Goal: Task Accomplishment & Management: Use online tool/utility

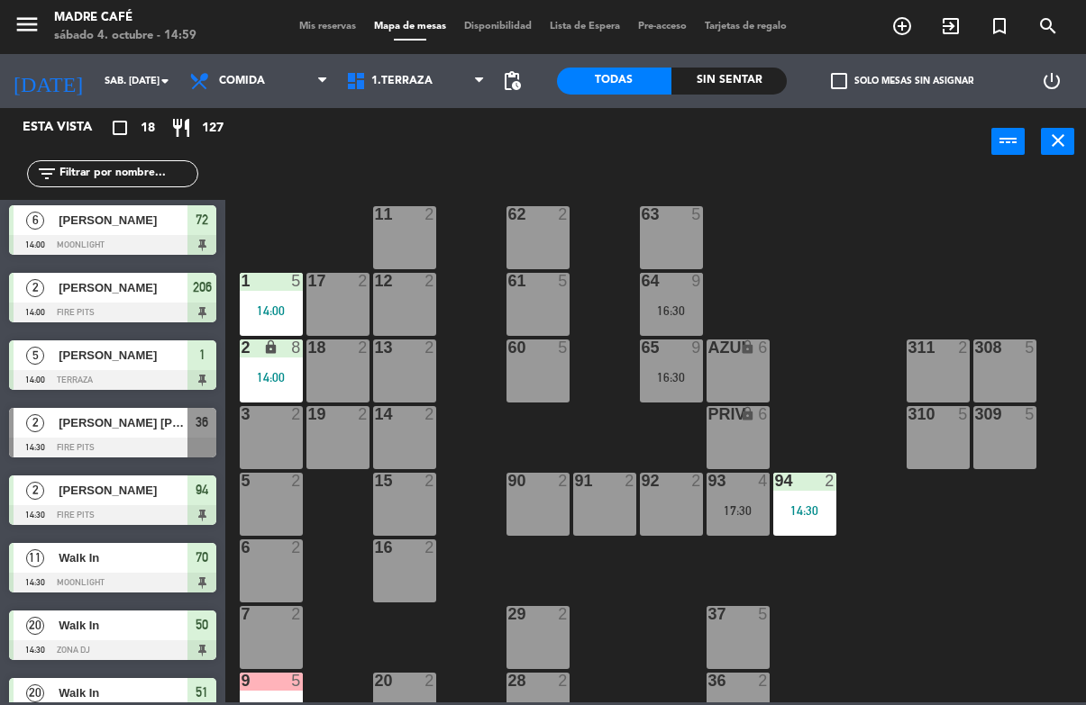
scroll to position [205, 0]
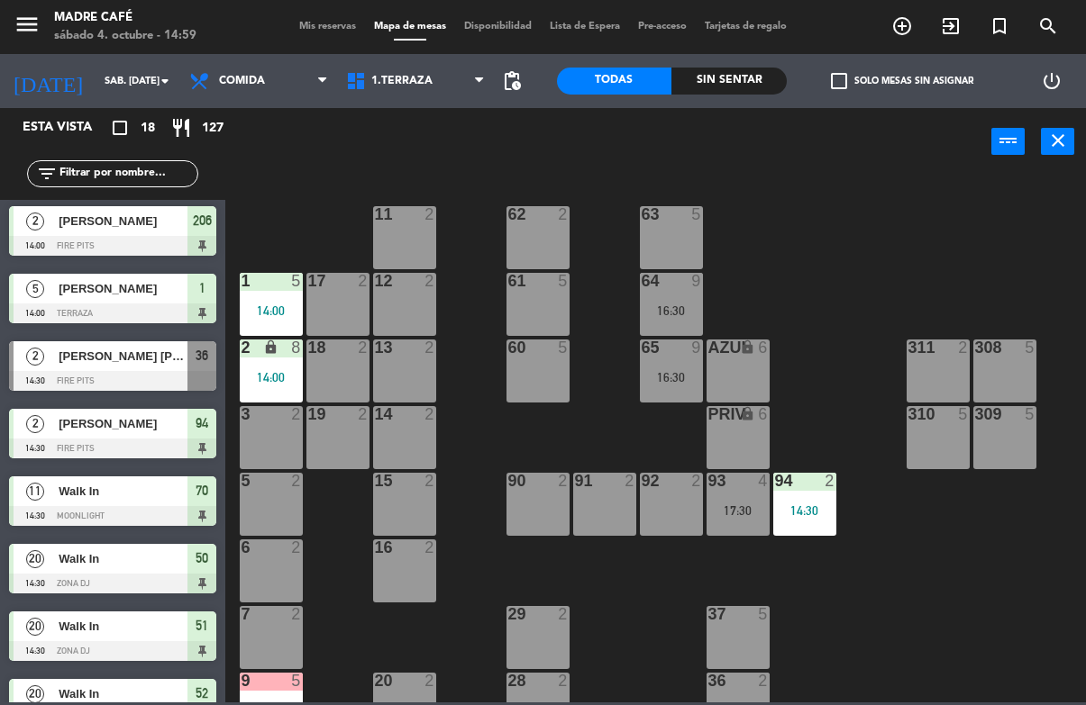
click at [126, 180] on input "text" at bounding box center [128, 174] width 140 height 20
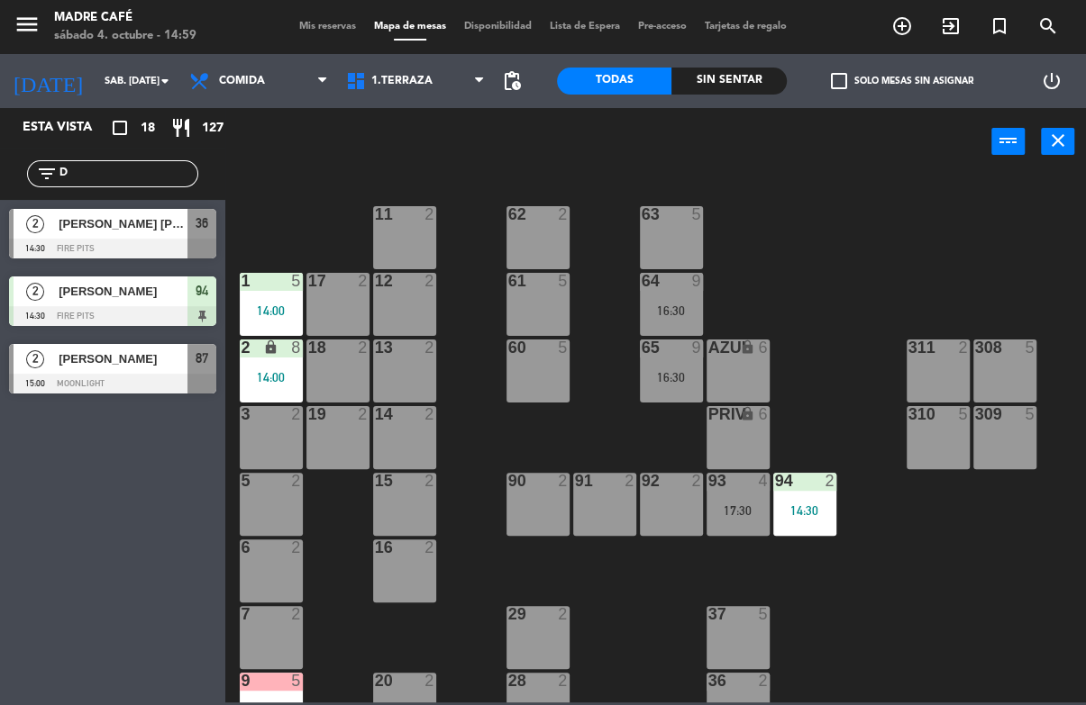
scroll to position [0, 0]
type input "De"
click at [145, 367] on span "[PERSON_NAME]" at bounding box center [123, 359] width 129 height 19
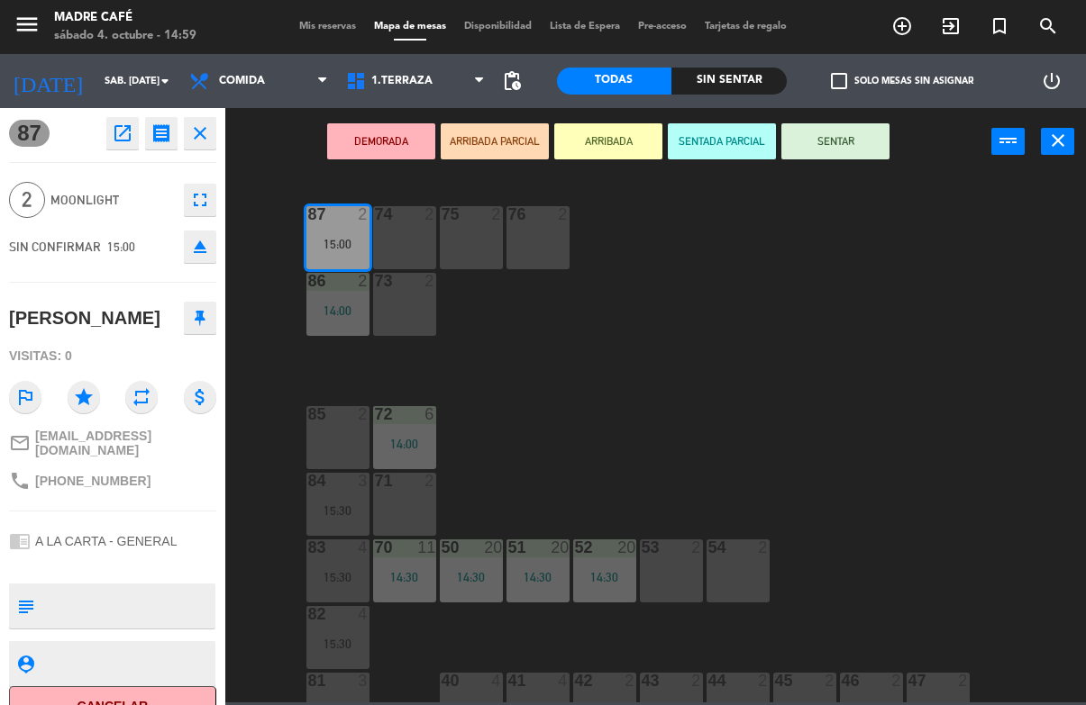
click at [622, 158] on button "ARRIBADA" at bounding box center [608, 141] width 108 height 36
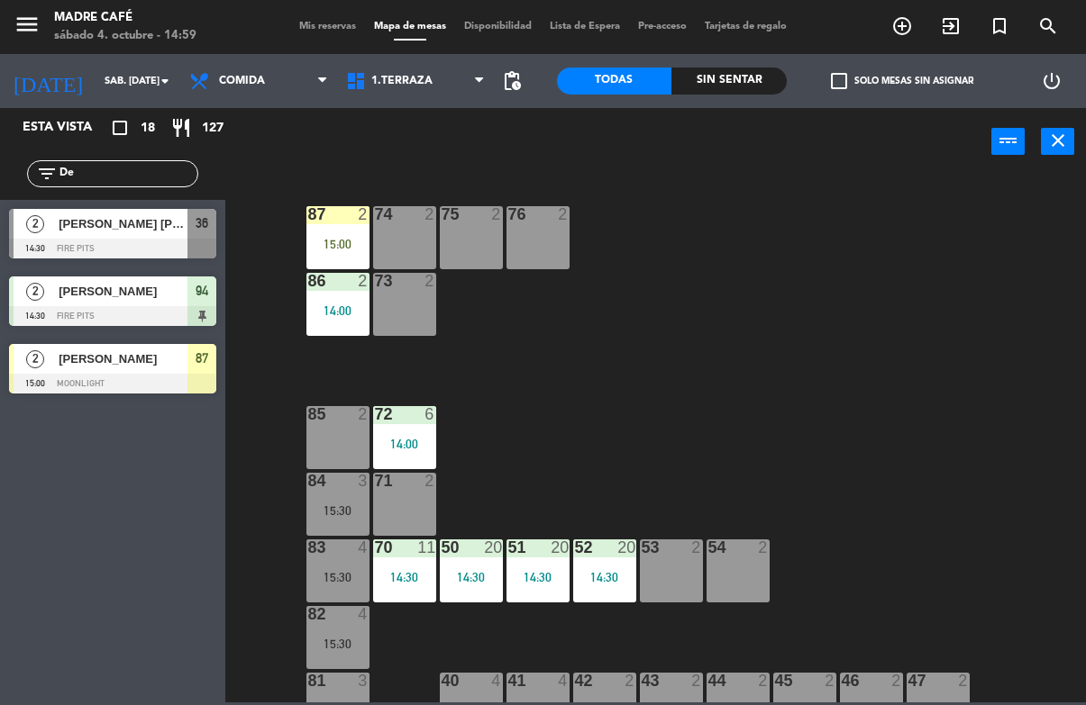
click at [713, 311] on div "87 2 15:00 74 2 75 2 76 2 86 2 14:00 73 2 72 6 14:00 85 2 71 2 84 3 15:30 70 11…" at bounding box center [660, 438] width 849 height 529
click at [284, 231] on div "87 2 15:00 74 2 75 2 76 2 86 2 14:00 73 2 72 6 14:00 85 2 71 2 84 3 15:30 70 11…" at bounding box center [660, 438] width 849 height 529
click at [329, 254] on div "87 2 15:00" at bounding box center [337, 237] width 63 height 63
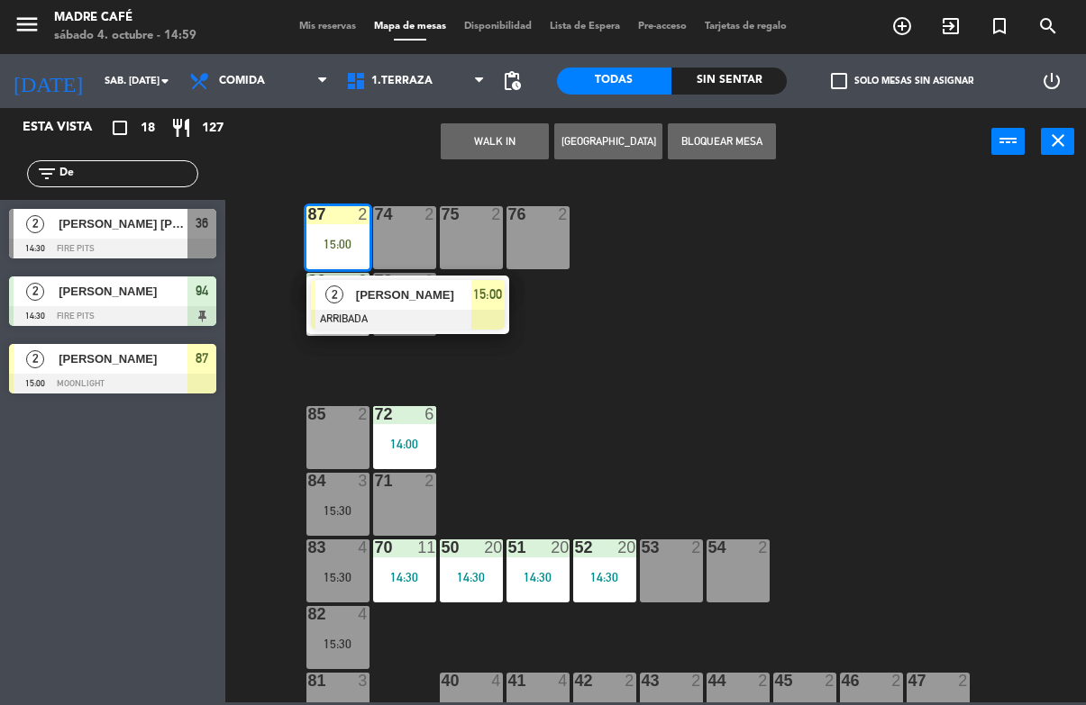
click at [481, 301] on span "15:00" at bounding box center [487, 295] width 29 height 22
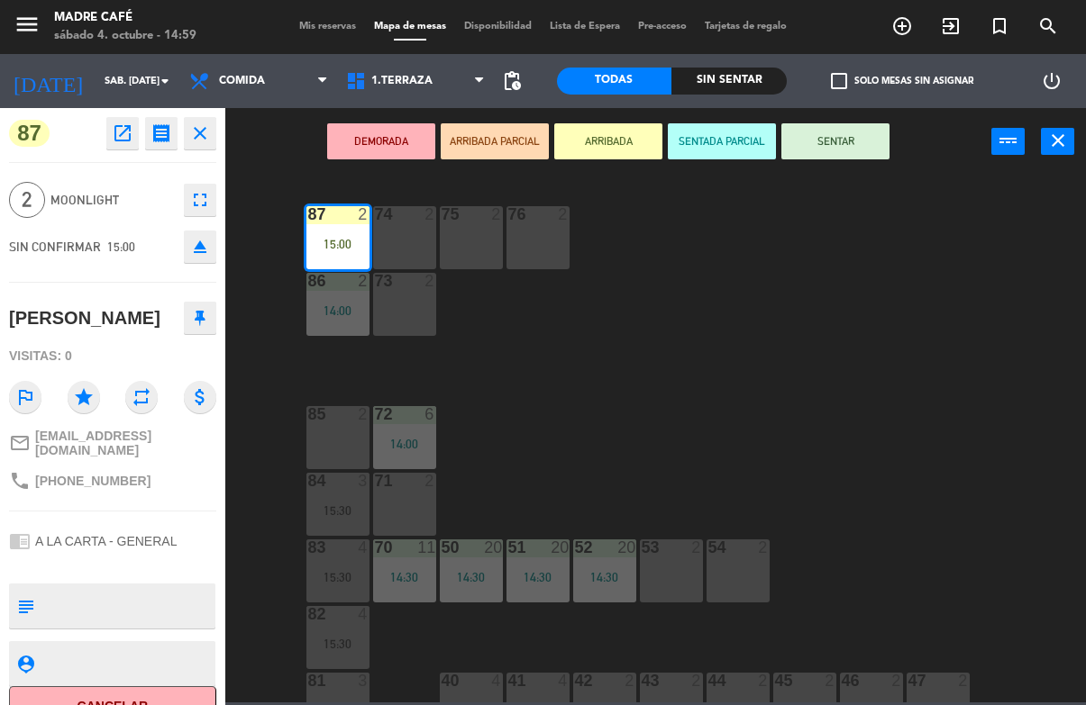
click at [868, 158] on button "SENTAR" at bounding box center [835, 141] width 108 height 36
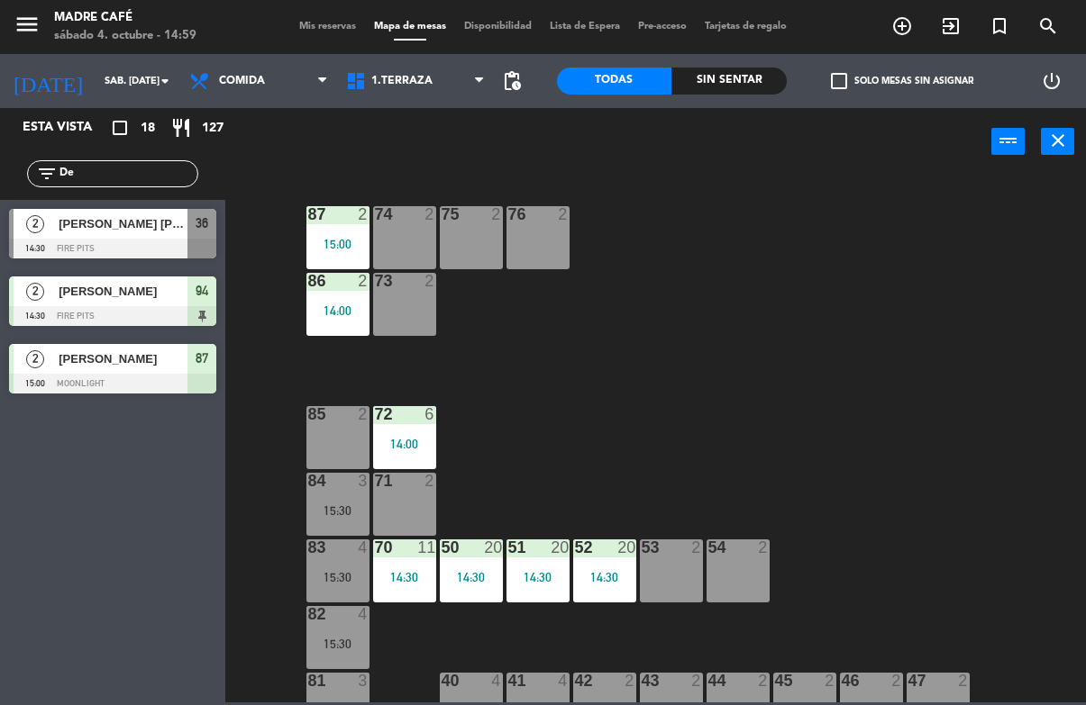
click at [922, 247] on div "87 2 15:00 74 2 75 2 76 2 86 2 14:00 73 2 72 6 14:00 85 2 71 2 84 3 15:30 70 11…" at bounding box center [660, 438] width 849 height 529
click at [135, 182] on input "De" at bounding box center [128, 174] width 140 height 20
type input "D"
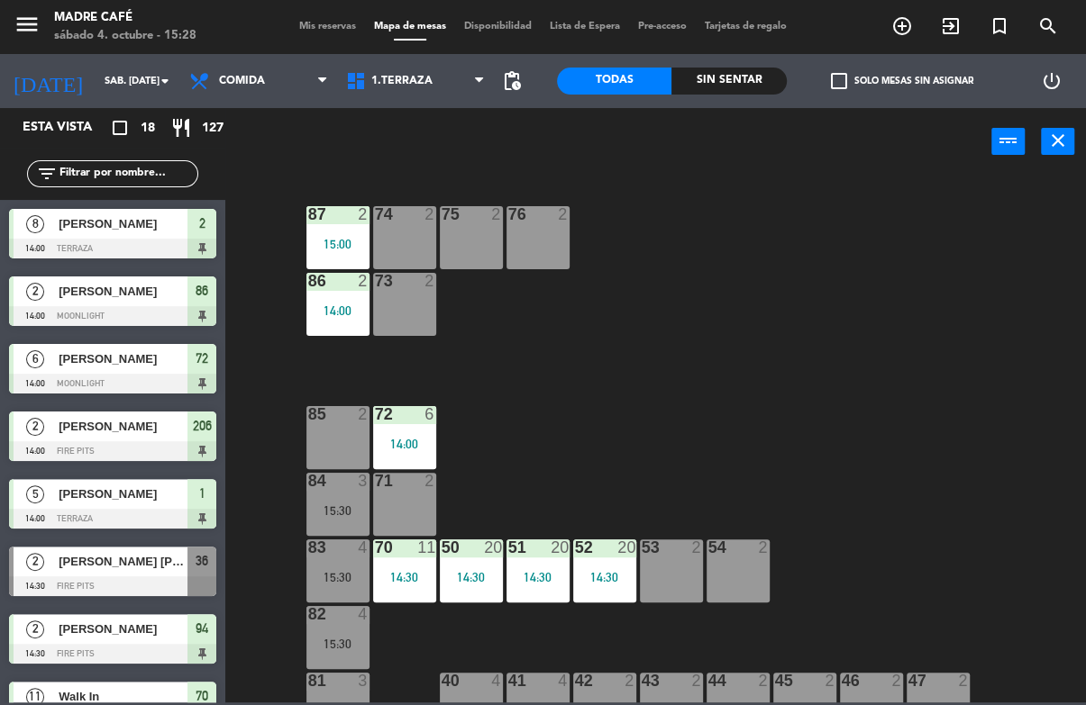
click at [758, 185] on div "87 2 15:00 74 2 75 2 76 2 86 2 14:00 73 2 72 6 14:00 85 2 71 2 84 3 15:30 70 11…" at bounding box center [660, 438] width 849 height 529
click at [737, 78] on div "Sin sentar" at bounding box center [728, 81] width 115 height 27
